Goal: Register for event/course

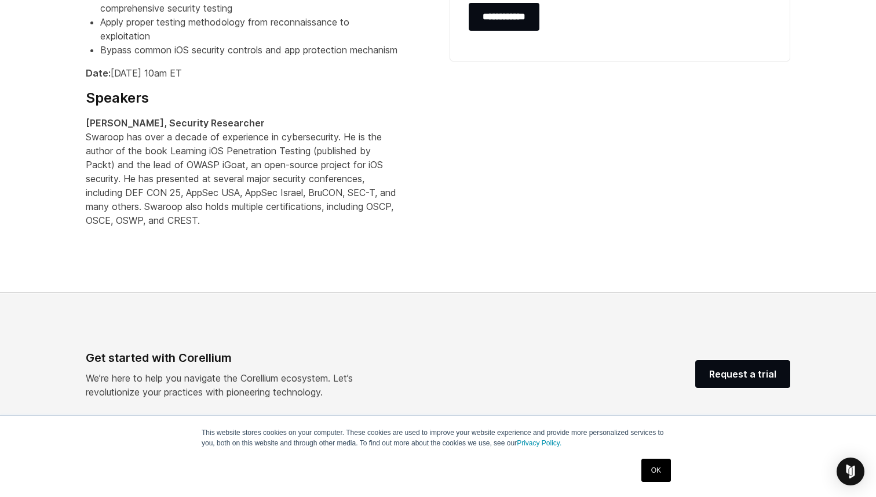
click at [168, 118] on strong "Swaroop Yermalkar, Security Researcher" at bounding box center [175, 123] width 179 height 12
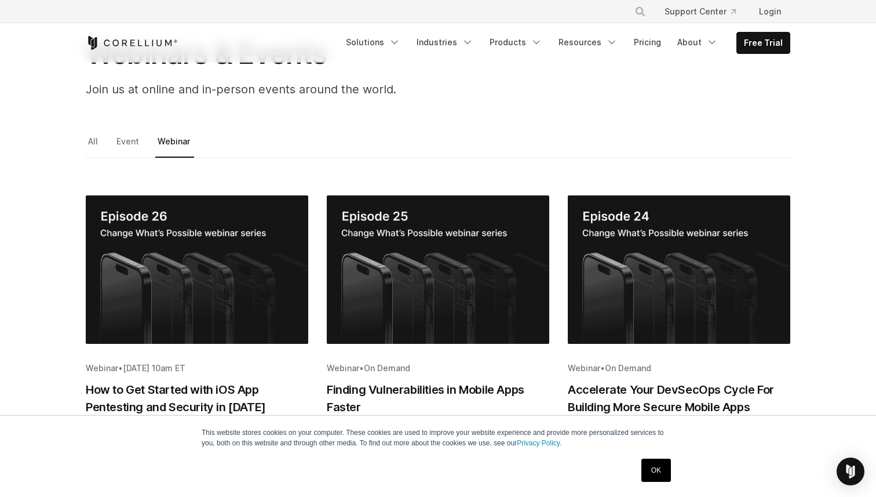
scroll to position [138, 0]
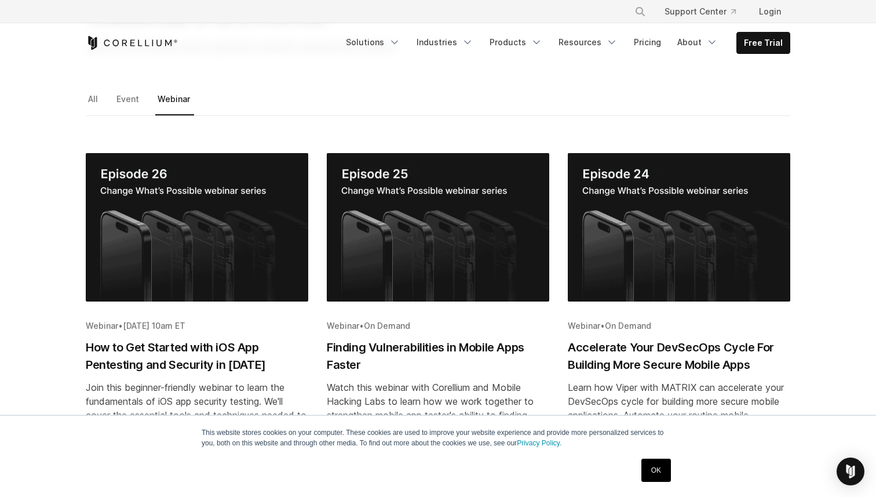
click at [179, 222] on img "Blog post summary: How to Get Started with iOS App Pentesting and Security in 2…" at bounding box center [197, 227] width 222 height 148
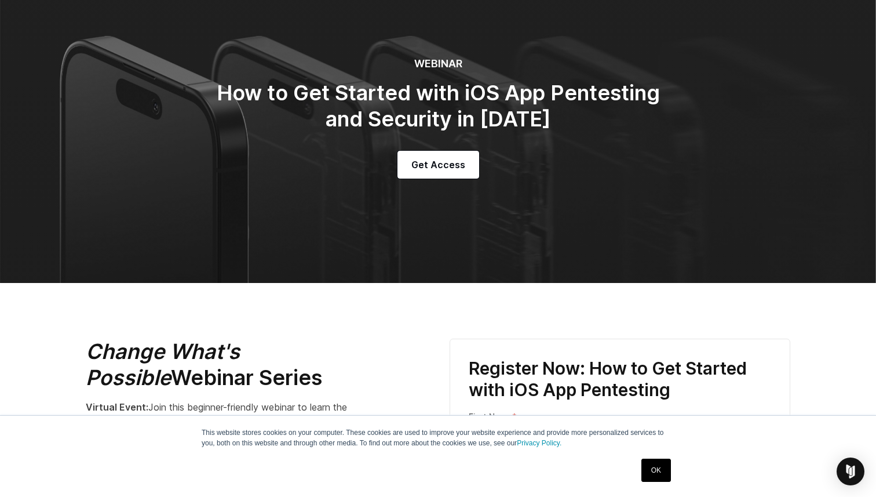
scroll to position [78, 0]
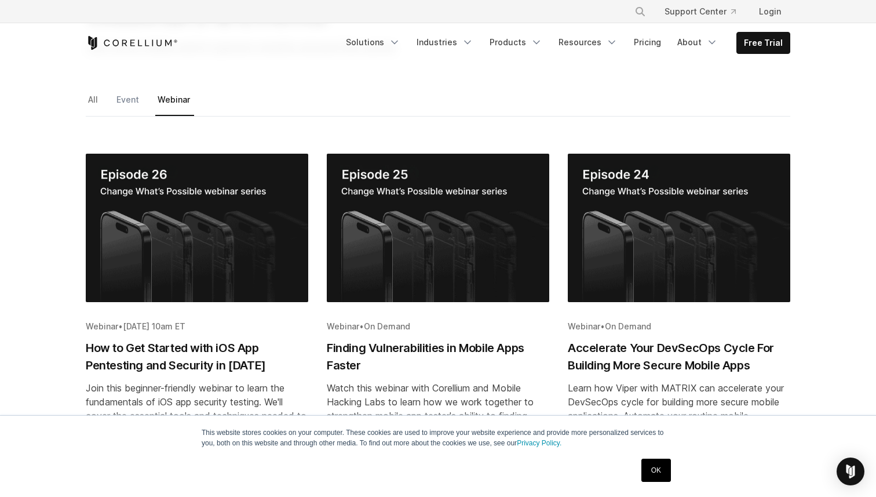
click at [121, 103] on link "Event" at bounding box center [128, 104] width 29 height 24
click at [90, 103] on link "All" at bounding box center [94, 104] width 16 height 24
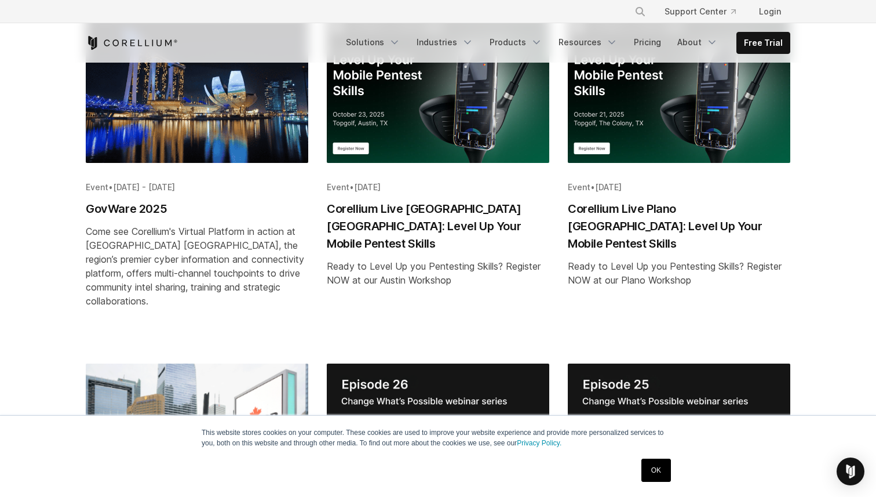
scroll to position [291, 0]
